Goal: Task Accomplishment & Management: Manage account settings

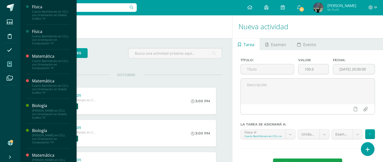
click at [11, 63] on icon at bounding box center [9, 64] width 5 height 5
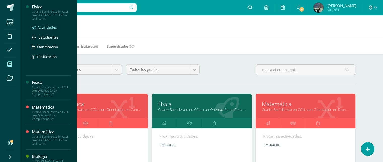
click at [48, 26] on span "Actividades" at bounding box center [47, 27] width 19 height 5
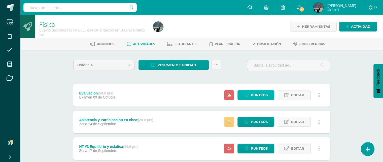
click at [258, 94] on span "Punteos" at bounding box center [259, 94] width 17 height 9
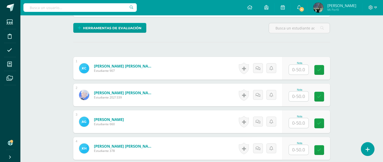
scroll to position [118, 0]
click at [303, 66] on input "text" at bounding box center [299, 70] width 20 height 10
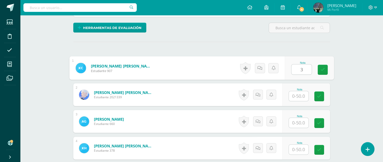
type input "3"
click at [299, 94] on input "text" at bounding box center [299, 96] width 20 height 10
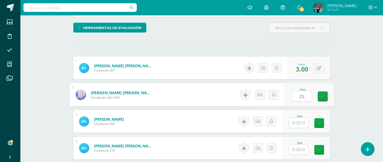
type input "25"
click at [303, 120] on input "text" at bounding box center [299, 123] width 20 height 10
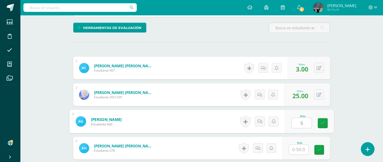
type input "5"
click at [300, 149] on input "text" at bounding box center [299, 150] width 20 height 10
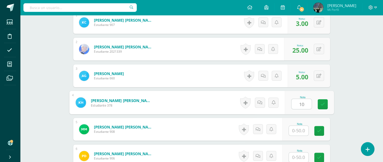
scroll to position [194, 0]
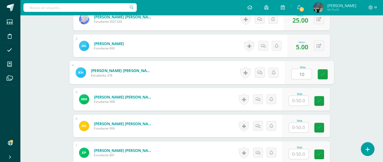
type input "10"
click at [296, 101] on input "text" at bounding box center [299, 101] width 20 height 10
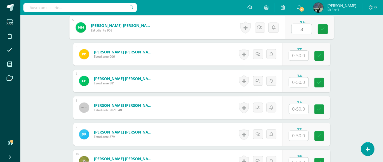
scroll to position [270, 0]
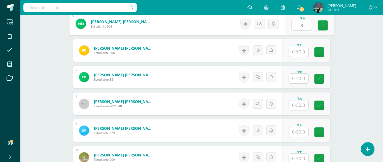
type input "3"
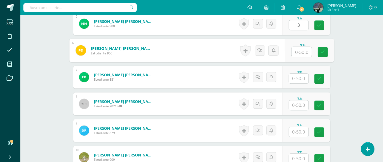
click at [299, 51] on input "text" at bounding box center [302, 52] width 20 height 10
type input "21"
click at [298, 77] on input "text" at bounding box center [299, 79] width 20 height 10
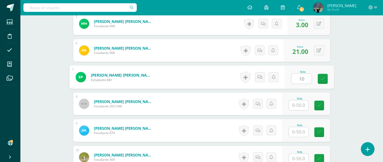
type input "10"
click at [300, 107] on input "text" at bounding box center [299, 105] width 20 height 10
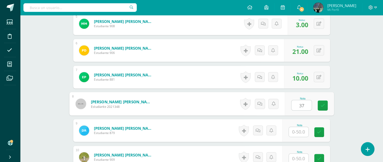
type input "37"
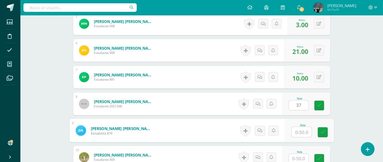
click at [299, 131] on input "text" at bounding box center [302, 132] width 20 height 10
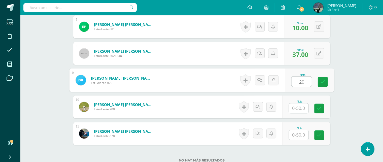
type input "20"
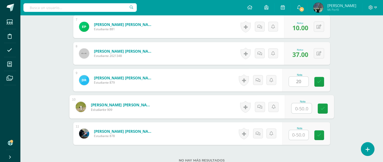
click at [302, 104] on input "text" at bounding box center [302, 108] width 20 height 10
type input "21"
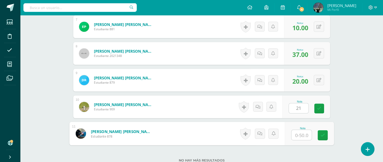
click at [295, 133] on input "text" at bounding box center [302, 135] width 20 height 10
type input "3"
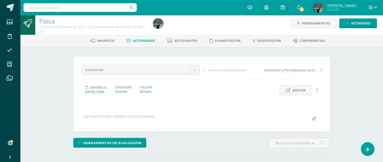
scroll to position [0, 0]
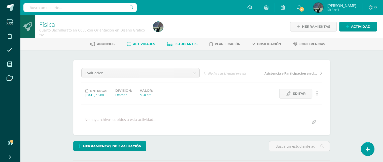
click at [192, 44] on span "Estudiantes" at bounding box center [186, 44] width 23 height 4
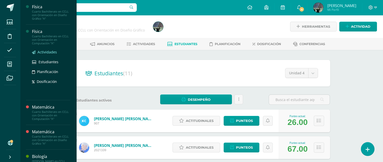
click at [45, 50] on span "Actividades" at bounding box center [47, 52] width 19 height 5
click at [45, 51] on span "Actividades" at bounding box center [47, 52] width 19 height 5
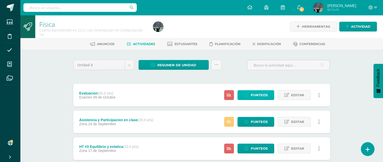
click at [256, 94] on span "Punteos" at bounding box center [259, 94] width 17 height 9
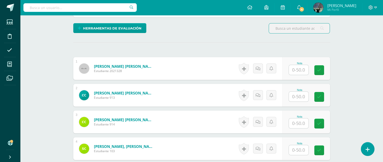
scroll to position [126, 0]
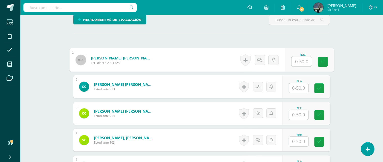
click at [297, 62] on input "text" at bounding box center [302, 61] width 20 height 10
type input "6"
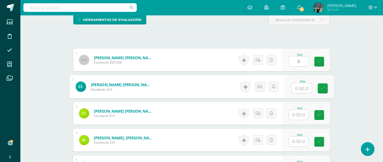
click at [300, 88] on input "text" at bounding box center [302, 88] width 20 height 10
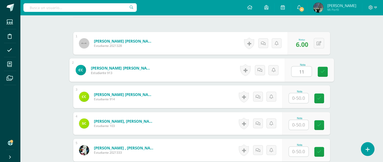
scroll to position [152, 0]
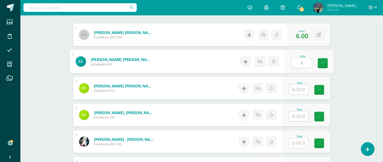
type input "1"
click at [301, 88] on input "text" at bounding box center [299, 90] width 20 height 10
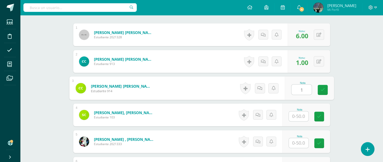
type input "1"
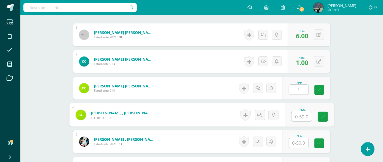
click at [298, 116] on input "text" at bounding box center [302, 116] width 20 height 10
type input "11"
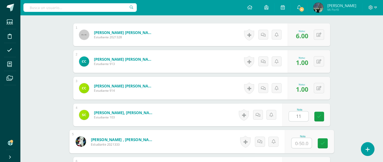
click at [299, 143] on input "text" at bounding box center [302, 143] width 20 height 10
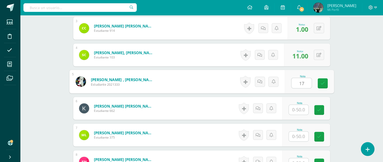
scroll to position [227, 0]
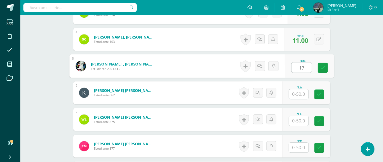
type input "17"
click at [296, 93] on input "text" at bounding box center [299, 94] width 20 height 10
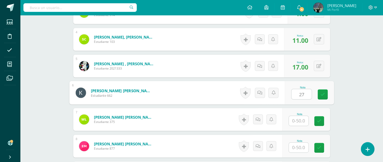
type input "27"
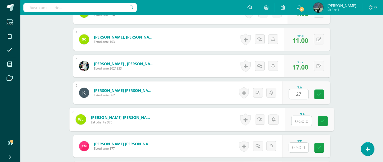
click at [299, 119] on input "text" at bounding box center [302, 121] width 20 height 10
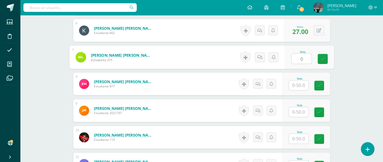
scroll to position [303, 0]
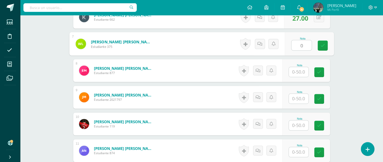
type input "0"
click at [301, 71] on input "text" at bounding box center [299, 72] width 20 height 10
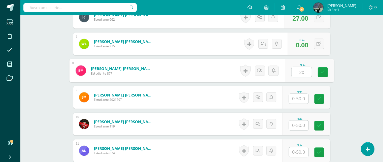
type input "20"
click at [300, 99] on input "text" at bounding box center [299, 99] width 20 height 10
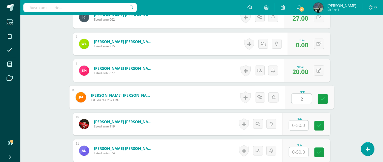
type input "2"
click at [300, 125] on input "text" at bounding box center [299, 125] width 20 height 10
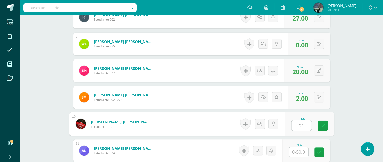
type input "21"
click at [298, 150] on input "text" at bounding box center [299, 152] width 20 height 10
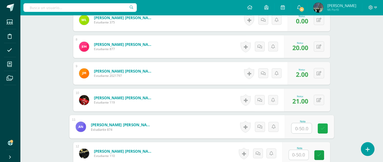
scroll to position [353, 0]
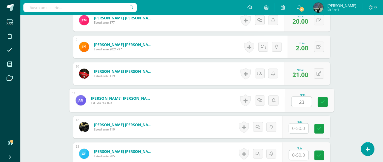
type input "23"
click at [297, 126] on input "text" at bounding box center [299, 128] width 20 height 10
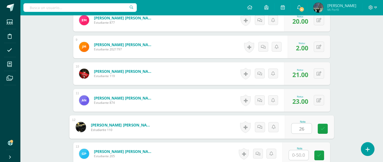
type input "26"
click at [302, 155] on input "text" at bounding box center [299, 155] width 20 height 10
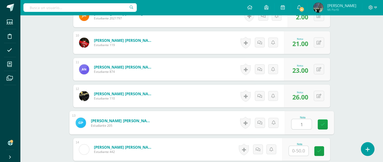
scroll to position [429, 0]
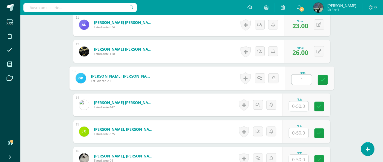
type input "1"
click at [298, 104] on input "text" at bounding box center [299, 106] width 20 height 10
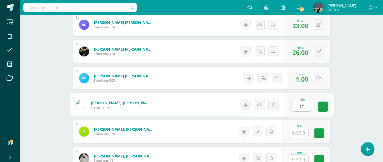
type input "10"
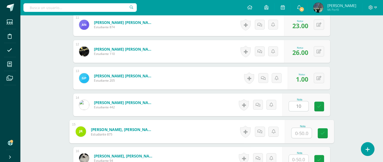
click at [298, 131] on input "text" at bounding box center [302, 133] width 20 height 10
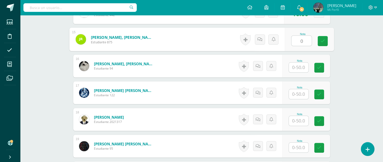
scroll to position [530, 0]
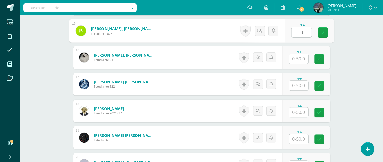
type input "0"
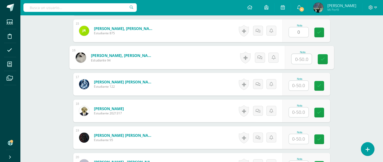
drag, startPoint x: 301, startPoint y: 59, endPoint x: 336, endPoint y: 79, distance: 40.4
click at [301, 59] on input "text" at bounding box center [302, 59] width 20 height 10
type input "3"
click at [300, 84] on input "text" at bounding box center [299, 86] width 20 height 10
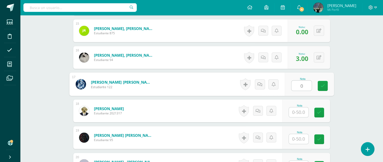
type input "0"
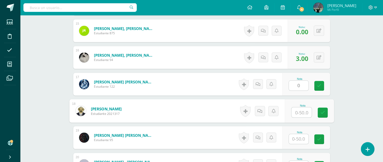
click at [299, 111] on input "text" at bounding box center [302, 112] width 20 height 10
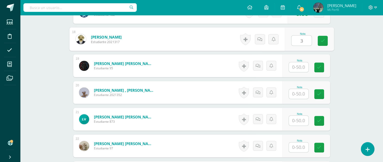
scroll to position [605, 0]
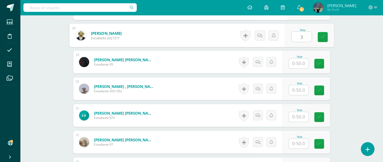
type input "3"
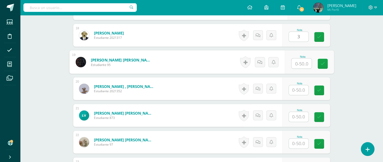
click at [301, 62] on input "text" at bounding box center [302, 63] width 20 height 10
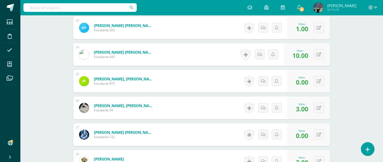
scroll to position [454, 0]
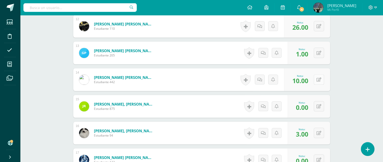
click at [320, 79] on icon at bounding box center [319, 80] width 5 height 4
type input "1"
click at [319, 105] on button at bounding box center [319, 106] width 10 height 10
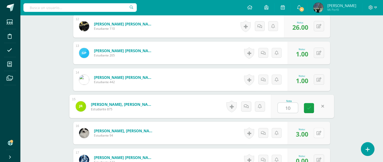
type input "10"
click at [320, 132] on button at bounding box center [319, 133] width 10 height 10
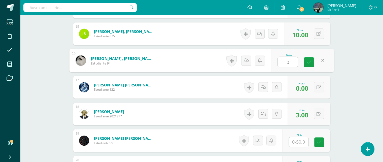
scroll to position [530, 0]
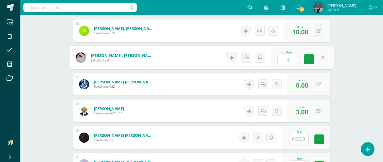
type input "0"
click at [319, 84] on button at bounding box center [319, 84] width 10 height 10
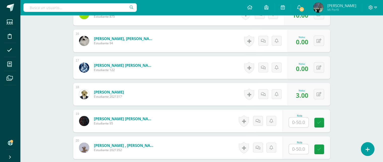
scroll to position [555, 0]
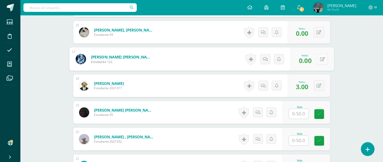
click at [319, 58] on button at bounding box center [322, 59] width 11 height 11
type input "3"
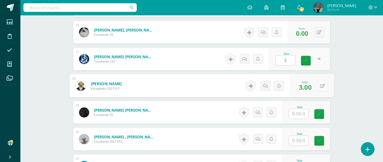
click at [318, 84] on button at bounding box center [322, 85] width 11 height 11
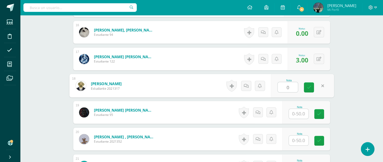
type input "0"
click at [299, 114] on input "text" at bounding box center [299, 114] width 20 height 10
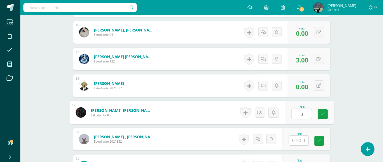
type input "3"
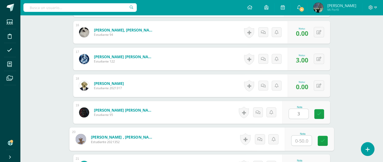
click at [304, 141] on input "text" at bounding box center [302, 141] width 20 height 10
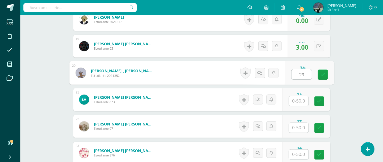
scroll to position [630, 0]
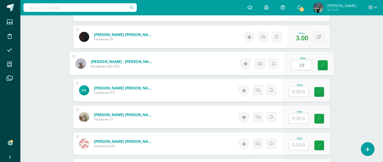
type input "29"
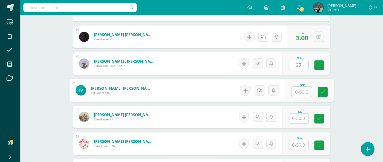
click at [297, 88] on input "text" at bounding box center [302, 92] width 20 height 10
type input "14"
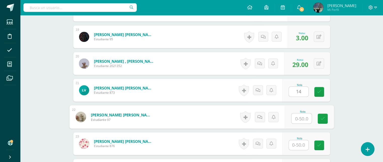
click at [299, 119] on input "text" at bounding box center [302, 118] width 20 height 10
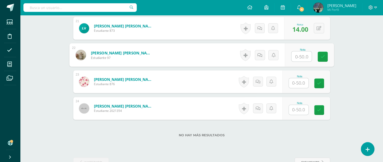
scroll to position [706, 0]
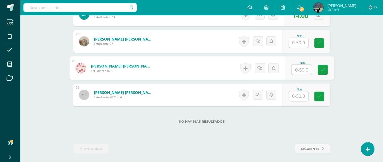
click at [298, 68] on input "text" at bounding box center [302, 70] width 20 height 10
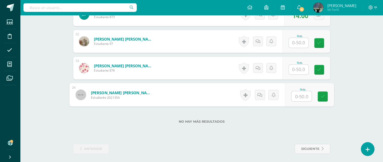
click at [300, 93] on input "text" at bounding box center [302, 96] width 20 height 10
type input "16"
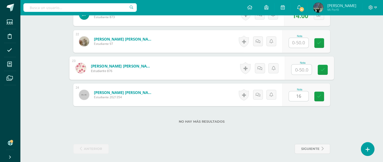
click at [298, 66] on input "text" at bounding box center [302, 70] width 20 height 10
type input "3"
click at [300, 43] on input "text" at bounding box center [299, 43] width 20 height 10
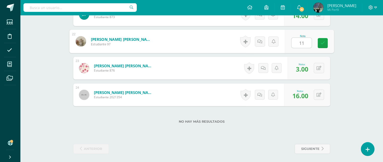
type input "11"
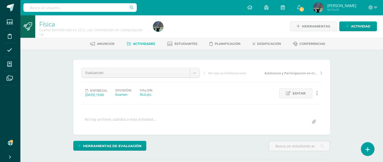
scroll to position [0, 0]
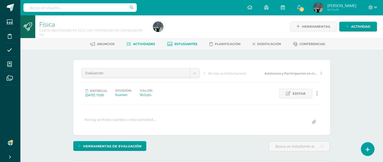
click at [188, 43] on span "Estudiantes" at bounding box center [186, 44] width 23 height 4
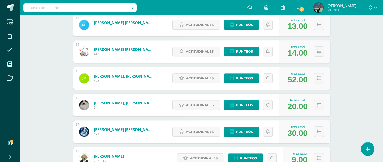
scroll to position [416, 0]
